Goal: Task Accomplishment & Management: Complete application form

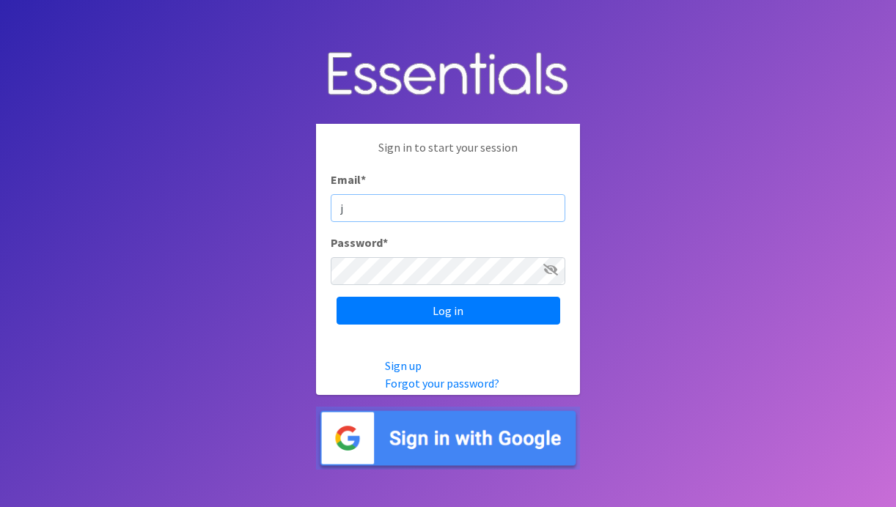
type input "[PERSON_NAME][EMAIL_ADDRESS][DOMAIN_NAME]"
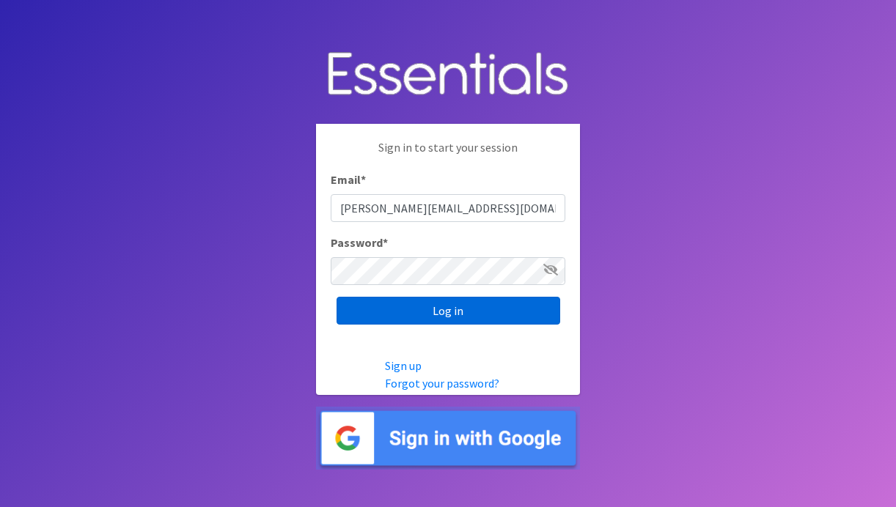
click at [430, 316] on input "Log in" at bounding box center [449, 311] width 224 height 28
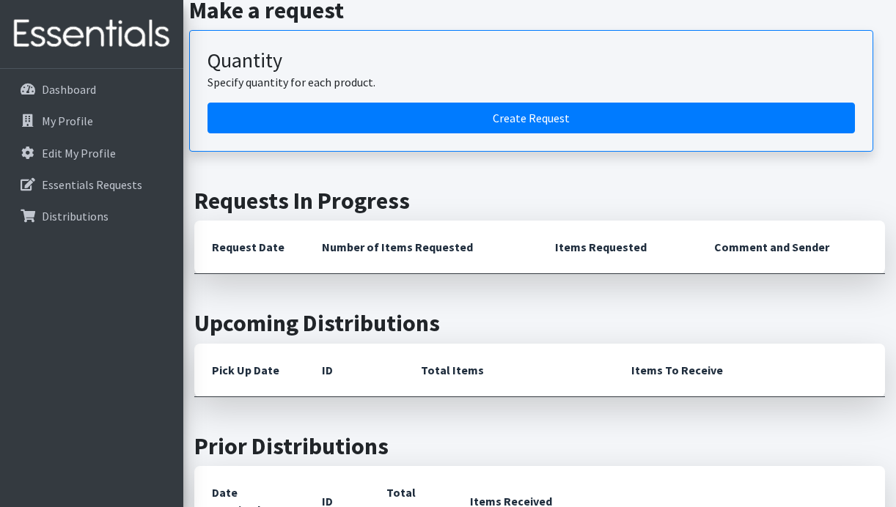
scroll to position [589, 0]
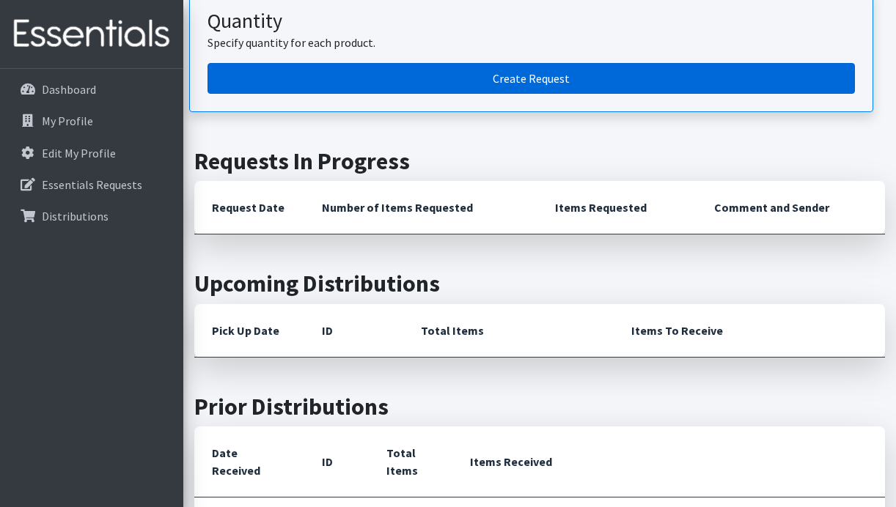
click at [564, 77] on link "Create Request" at bounding box center [530, 78] width 647 height 31
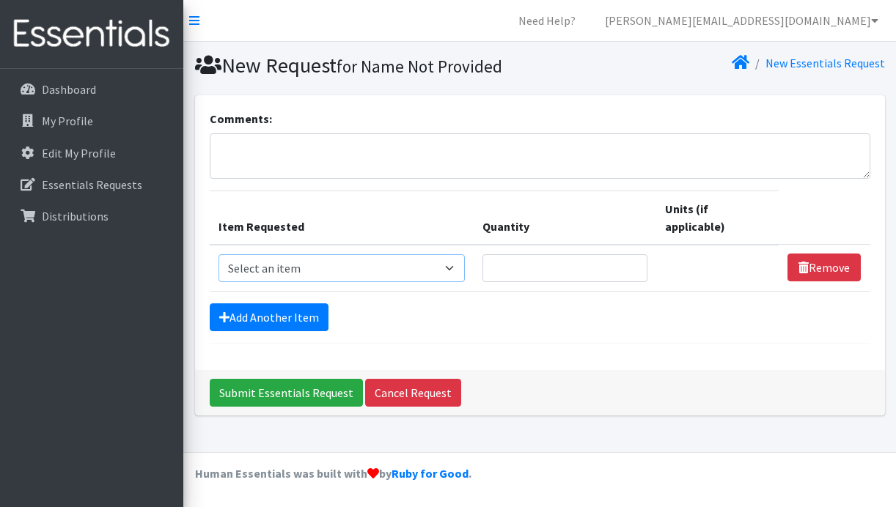
click at [350, 254] on select "Select an item Adult Briefs (Large, approx. 38"-56") Adult Briefs (Medium, appr…" at bounding box center [341, 268] width 246 height 28
select select "1169"
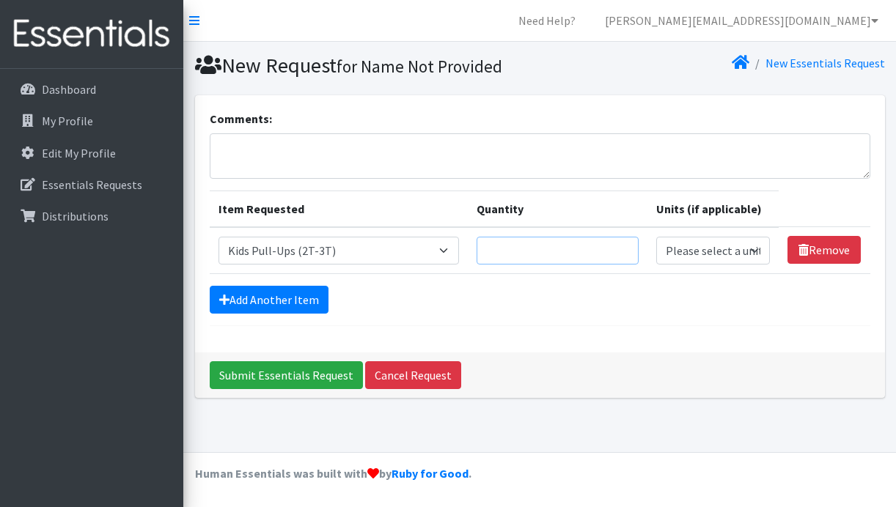
click at [525, 250] on input "Quantity" at bounding box center [557, 251] width 161 height 28
type input "8"
click at [706, 254] on select "Please select a unit units packs" at bounding box center [713, 251] width 114 height 28
select select "pack"
click at [296, 300] on link "Add Another Item" at bounding box center [269, 300] width 119 height 28
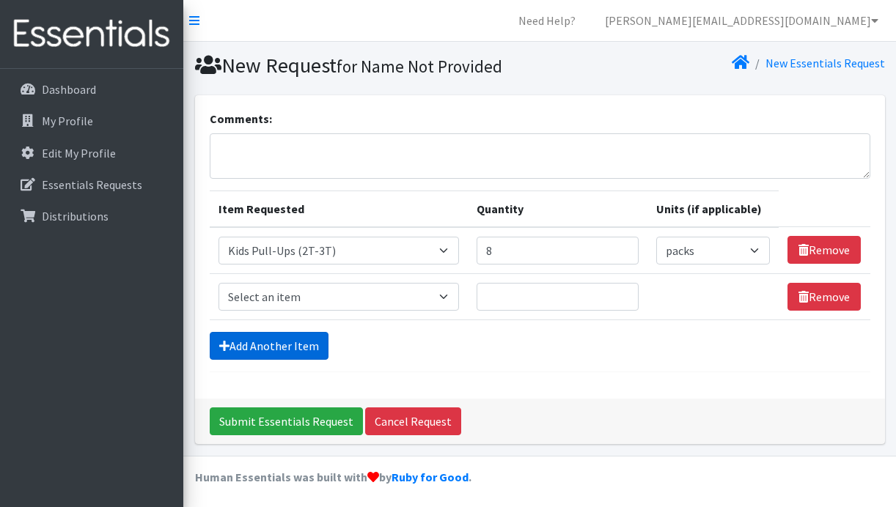
scroll to position [3, 0]
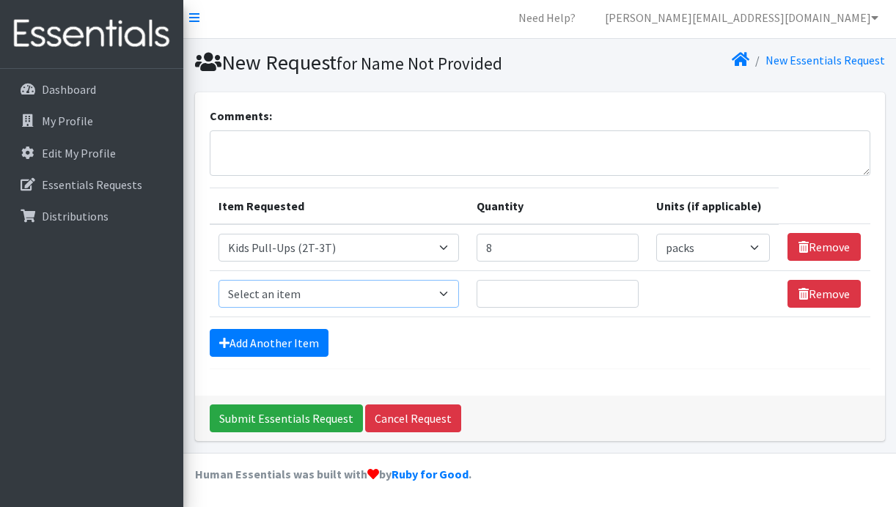
click at [304, 293] on select "Select an item Adult Briefs (Large, approx. 38"-56") Adult Briefs (Medium, appr…" at bounding box center [338, 294] width 241 height 28
select select "1171"
click at [516, 297] on input "Quantity" at bounding box center [557, 294] width 161 height 28
type input "8"
click at [746, 294] on select "Please select a unit units packs" at bounding box center [713, 294] width 114 height 28
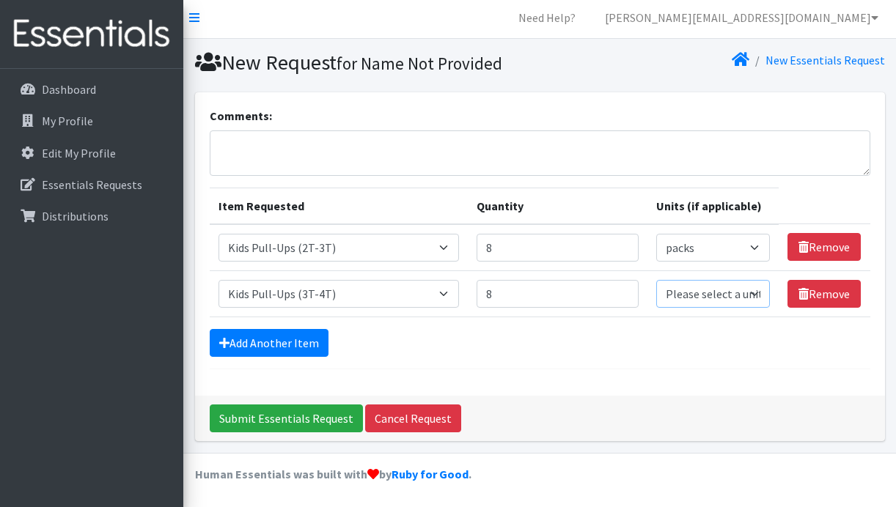
select select "pack"
click at [265, 345] on link "Add Another Item" at bounding box center [269, 343] width 119 height 28
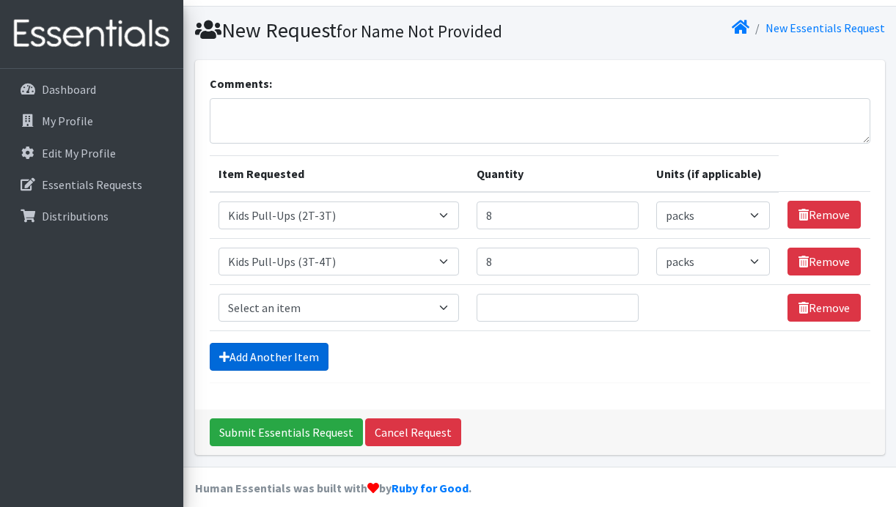
scroll to position [49, 0]
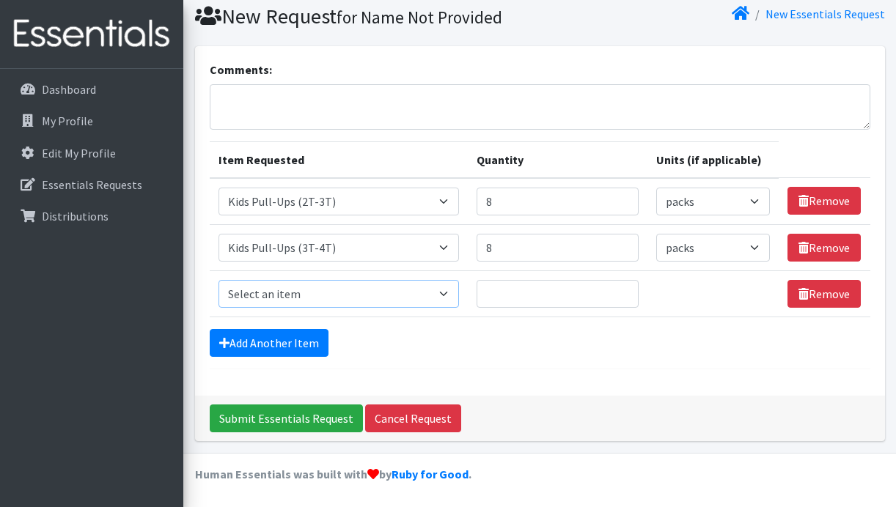
click at [265, 295] on select "Select an item Adult Briefs (Large, approx. 38"-56") Adult Briefs (Medium, appr…" at bounding box center [338, 294] width 241 height 28
click at [510, 201] on input "8" at bounding box center [557, 202] width 161 height 28
type input "10"
click at [510, 249] on input "8" at bounding box center [557, 248] width 161 height 28
type input "10"
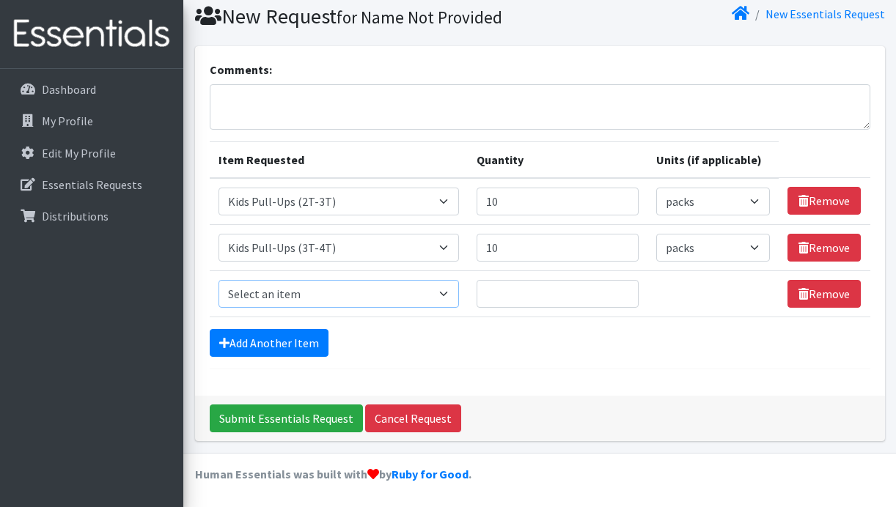
click at [431, 287] on select "Select an item Adult Briefs (Large, approx. 38"-56") Adult Briefs (Medium, appr…" at bounding box center [338, 294] width 241 height 28
select select "1185"
click at [556, 306] on input "Quantity" at bounding box center [557, 294] width 161 height 28
type input "10"
click at [726, 298] on select "Please select a unit units packs" at bounding box center [713, 294] width 114 height 28
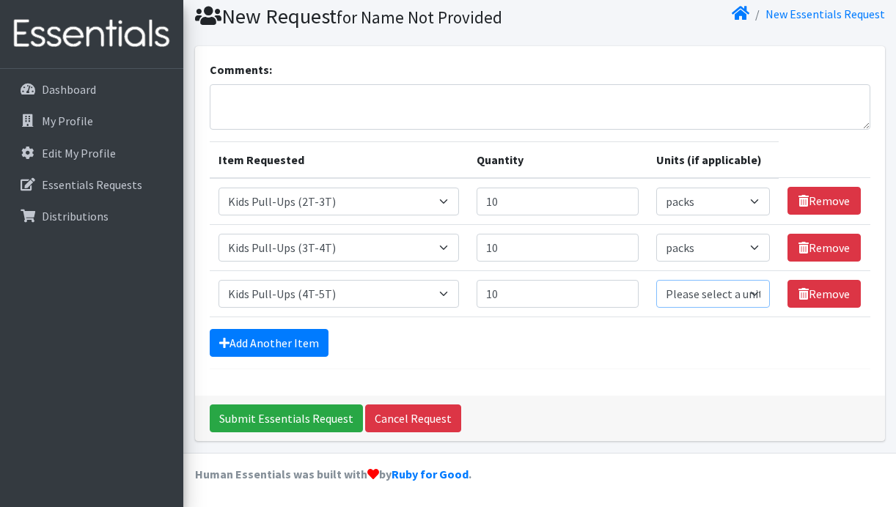
select select "pack"
click at [238, 347] on link "Add Another Item" at bounding box center [269, 343] width 119 height 28
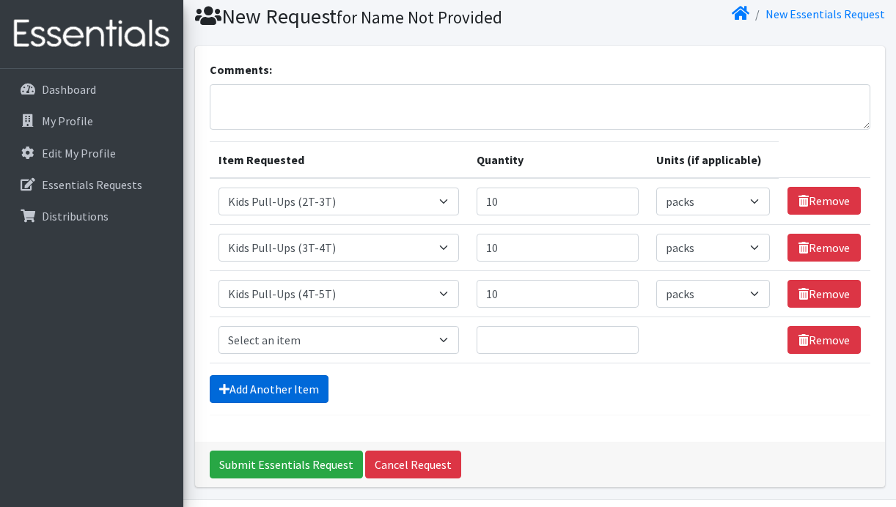
scroll to position [95, 0]
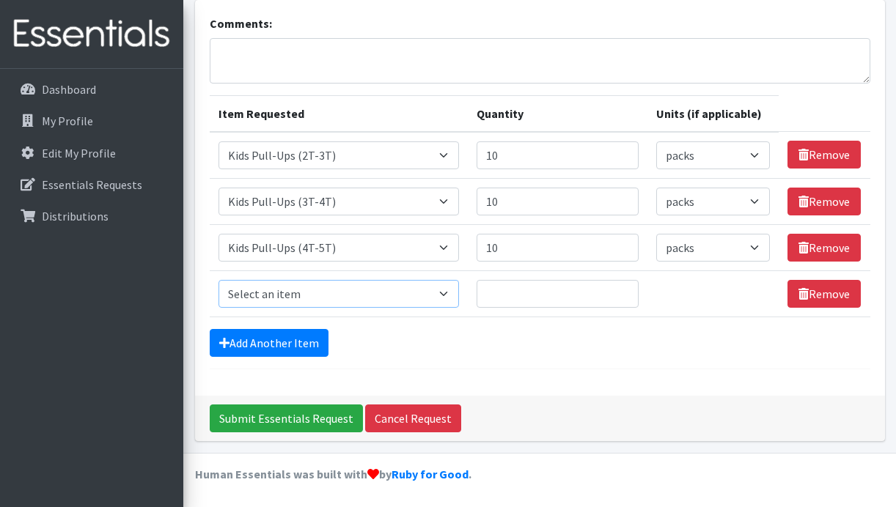
click at [304, 292] on select "Select an item Adult Briefs (Large, approx. 38"-56") Adult Briefs (Medium, appr…" at bounding box center [338, 294] width 241 height 28
select select "1626"
click at [567, 284] on input "Quantity" at bounding box center [557, 294] width 161 height 28
type input "1"
click at [317, 345] on link "Add Another Item" at bounding box center [269, 343] width 119 height 28
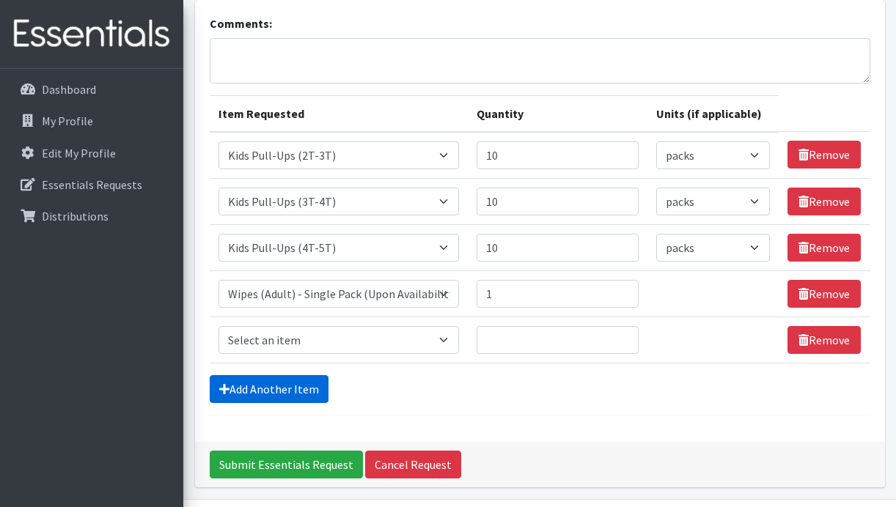
scroll to position [142, 0]
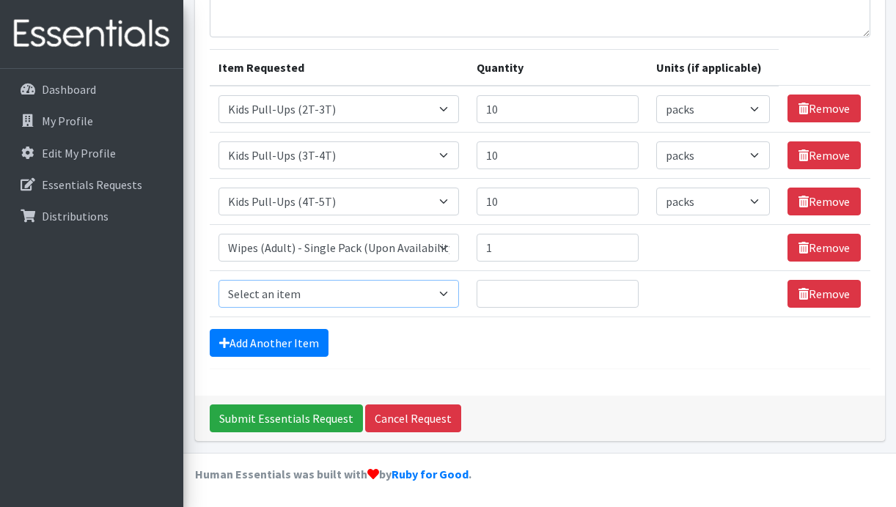
click at [460, 293] on select "Select an item Adult Briefs (Large, approx. 38"-56") Adult Briefs (Medium, appr…" at bounding box center [338, 294] width 241 height 28
click at [807, 298] on link "Remove" at bounding box center [823, 294] width 73 height 28
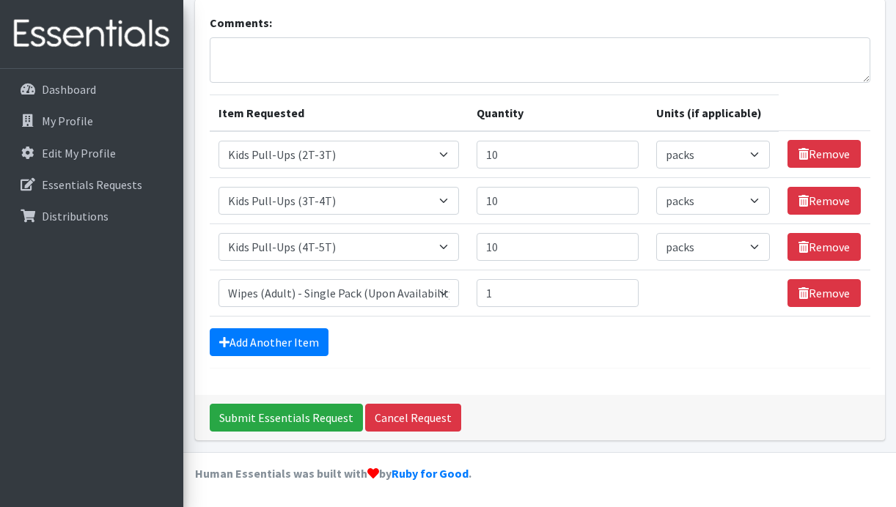
scroll to position [95, 0]
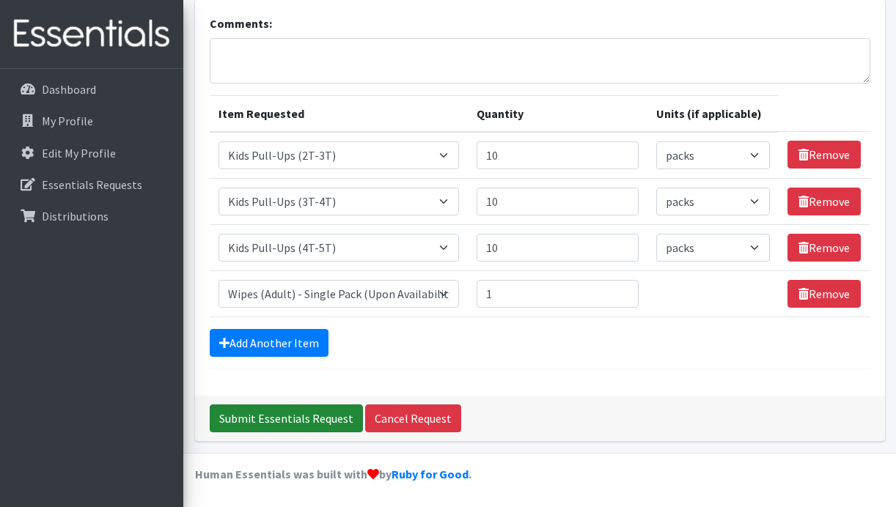
click at [284, 414] on input "Submit Essentials Request" at bounding box center [286, 419] width 153 height 28
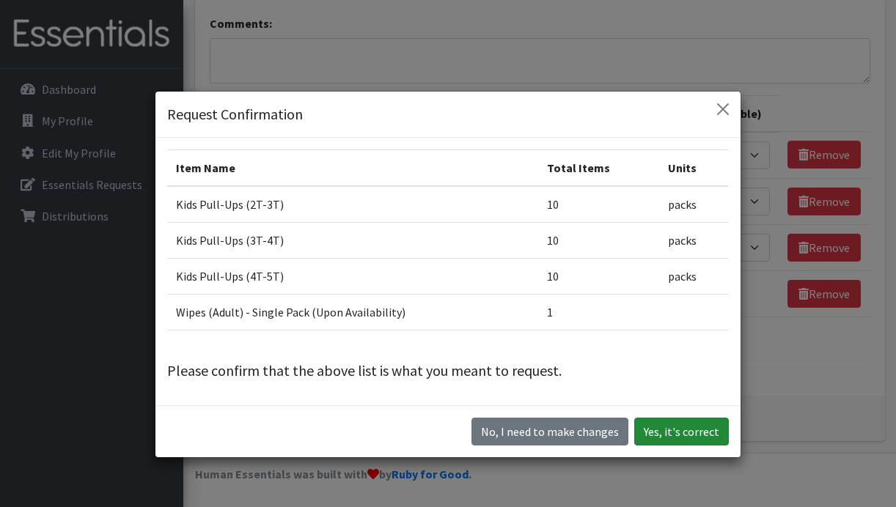
click at [655, 436] on button "Yes, it's correct" at bounding box center [681, 432] width 95 height 28
